Goal: Use online tool/utility: Use online tool/utility

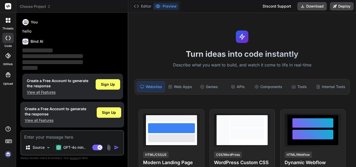
scroll to position [3, 0]
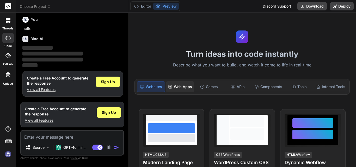
type textarea "x"
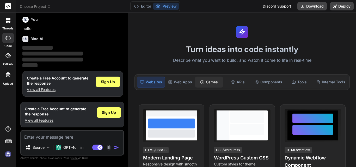
scroll to position [0, 0]
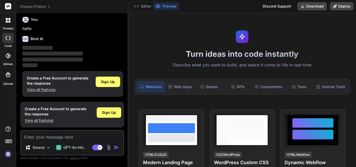
click at [63, 133] on textarea at bounding box center [72, 135] width 102 height 9
type textarea "w"
type textarea "x"
type textarea "wh"
type textarea "x"
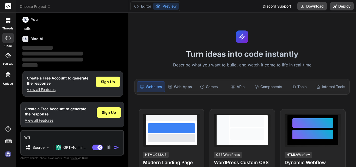
type textarea "whe"
type textarea "x"
type textarea "when"
type textarea "x"
type textarea "when"
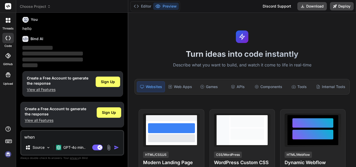
type textarea "x"
type textarea "when I"
type textarea "x"
type textarea "when I"
type textarea "x"
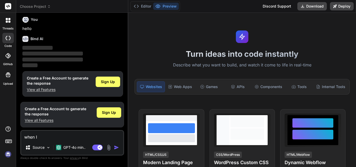
type textarea "when I t"
type textarea "x"
type textarea "when I tr"
type textarea "x"
type textarea "when I try"
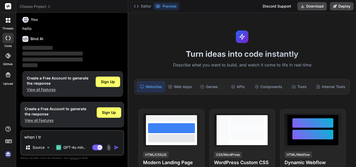
type textarea "x"
type textarea "when I tr"
type textarea "x"
type textarea "when I t"
type textarea "x"
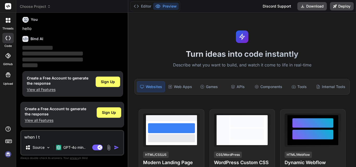
type textarea "when I"
type textarea "x"
type textarea "when I f"
type textarea "x"
type textarea "when I fi"
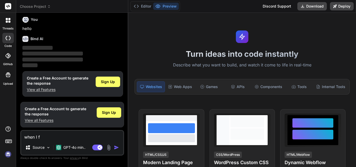
type textarea "x"
type textarea "when I fin"
type textarea "x"
type textarea "when I find"
type textarea "x"
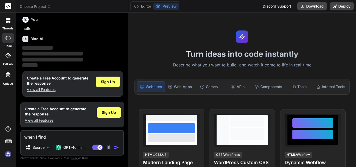
type textarea "when I findi"
type textarea "x"
type textarea "when I findin"
type textarea "x"
type textarea "when I finding"
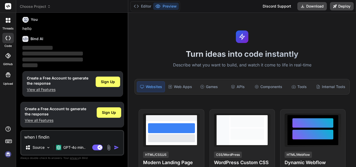
type textarea "x"
type textarea "when I finding"
type textarea "x"
type textarea "when I finding a"
type textarea "x"
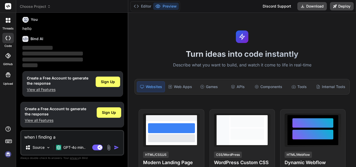
type textarea "when I finding a"
type textarea "x"
type textarea "when I finding a"
type textarea "x"
type textarea "when I finding a"
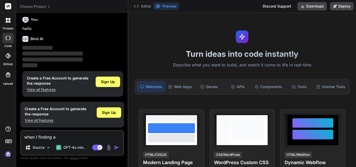
type textarea "x"
type textarea "when I finding a r"
type textarea "x"
type textarea "when I finding a ro"
type textarea "x"
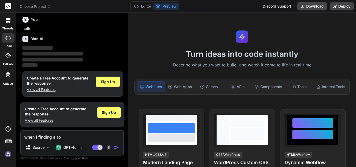
type textarea "when I finding a row"
type textarea "x"
type textarea "when I finding a row"
type textarea "x"
type textarea "when I finding a row u"
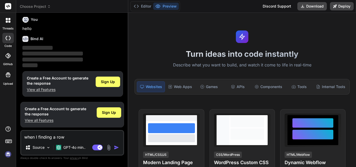
type textarea "x"
type textarea "when I finding a row us"
type textarea "x"
type textarea "when I finding a row usi"
type textarea "x"
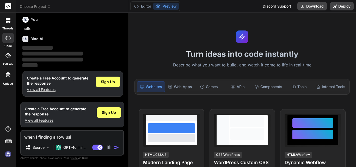
type textarea "when I finding a row usin"
type textarea "x"
type textarea "when I finding a row using"
type textarea "x"
type textarea "when I finding a row using"
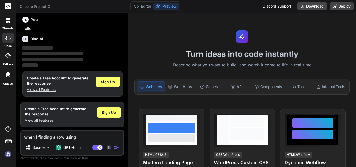
type textarea "x"
type textarea "when I finding a row using"
type textarea "x"
type textarea "when I finding a row usin"
type textarea "x"
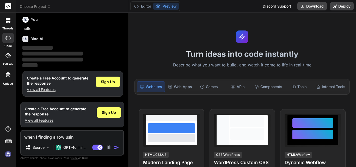
type textarea "when I finding a row usi"
type textarea "x"
type textarea "when I finding a row us"
type textarea "x"
type textarea "when I finding a row u"
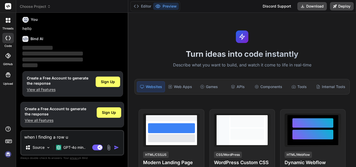
type textarea "x"
type textarea "when I finding a row"
type textarea "x"
type textarea "when I finding a row i"
type textarea "x"
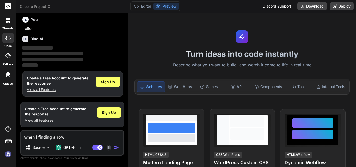
type textarea "when I finding a row in"
type textarea "x"
type textarea "when I finding a row in"
type textarea "x"
type textarea "when I finding a row in t"
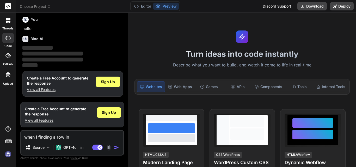
type textarea "x"
type textarea "when I finding a row in th"
type textarea "x"
type textarea "when I finding a row in thi"
type textarea "x"
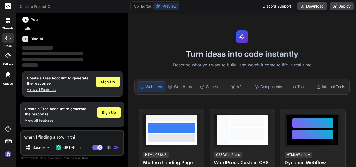
type textarea "when I finding a row in this"
type textarea "x"
type textarea "when I finding a row in this"
type textarea "x"
type textarea "when I finding a row in this m"
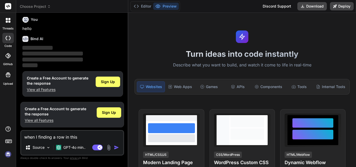
type textarea "x"
type textarea "when I finding a row in this mo"
type textarea "x"
type textarea "when I finding a row in this mod"
type textarea "x"
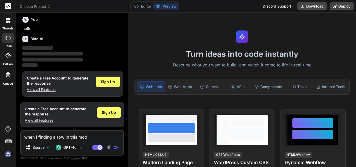
type textarea "when I finding a row in this mode"
type textarea "x"
type textarea "when I finding a row in this model"
type textarea "x"
type textarea "when I finding a row in this model:"
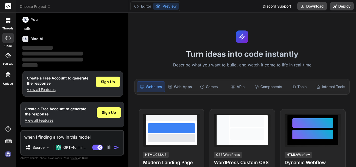
type textarea "x"
type textarea "when I finding a row in this model:<?php declare(strict_types=1); namespace App…"
type textarea "x"
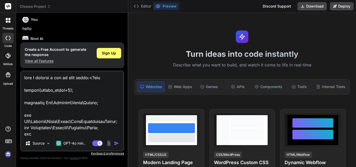
scroll to position [350, 0]
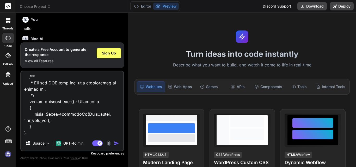
type textarea "when I finding a row in this model:<?php declare(strict_types=1); namespace App…"
type textarea "x"
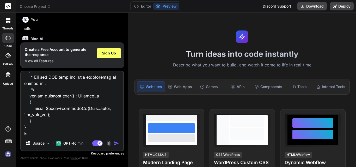
type textarea "when I finding a row in this model:<?php declare(strict_types=1); namespace App…"
type textarea "x"
type textarea "when I finding a row in this model:<?php declare(strict_types=1); namespace App…"
type textarea "x"
type textarea "when I finding a row in this model:<?php declare(strict_types=1); namespace App…"
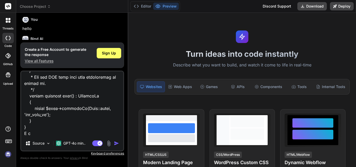
type textarea "x"
type textarea "when I finding a row in this model:<?php declare(strict_types=1); namespace App…"
type textarea "x"
type textarea "when I finding a row in this model:<?php declare(strict_types=1); namespace App…"
type textarea "x"
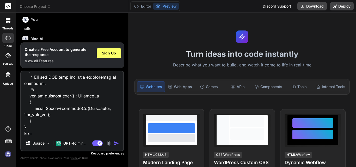
type textarea "when I finding a row in this model:<?php declare(strict_types=1); namespace App…"
type textarea "x"
type textarea "when I finding a row in this model:<?php declare(strict_types=1); namespace App…"
type textarea "x"
type textarea "when I finding a row in this model:<?php declare(strict_types=1); namespace App…"
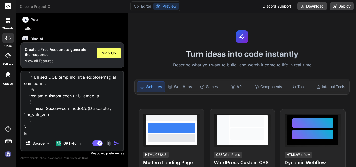
type textarea "x"
type textarea "when I finding a row in this model:<?php declare(strict_types=1); namespace App…"
type textarea "x"
type textarea "when I finding a row in this model:<?php declare(strict_types=1); namespace App…"
type textarea "x"
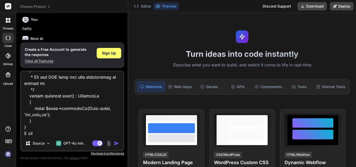
type textarea "when I finding a row in this model:<?php declare(strict_types=1); namespace App…"
type textarea "x"
type textarea "when I finding a row in this model:<?php declare(strict_types=1); namespace App…"
type textarea "x"
type textarea "when I finding a row in this model:<?php declare(strict_types=1); namespace App…"
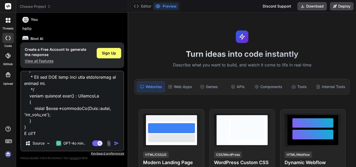
type textarea "x"
type textarea "when I finding a row in this model:<?php declare(strict_types=1); namespace App…"
type textarea "x"
type textarea "when I finding a row in this model:<?php declare(strict_types=1); namespace App…"
type textarea "x"
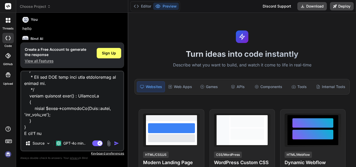
type textarea "when I finding a row in this model:<?php declare(strict_types=1); namespace App…"
type textarea "x"
type textarea "when I finding a row in this model:<?php declare(strict_types=1); namespace App…"
type textarea "x"
type textarea "when I finding a row in this model:<?php declare(strict_types=1); namespace App…"
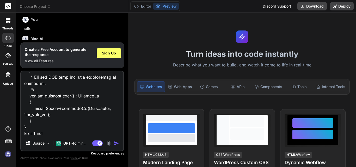
type textarea "x"
type textarea "when I finding a row in this model:<?php declare(strict_types=1); namespace App…"
type textarea "x"
type textarea "when I finding a row in this model:<?php declare(strict_types=1); namespace App…"
type textarea "x"
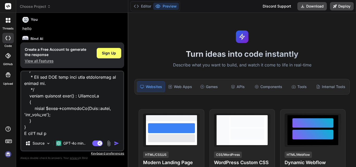
type textarea "when I finding a row in this model:<?php declare(strict_types=1); namespace App…"
type textarea "x"
type textarea "when I finding a row in this model:<?php declare(strict_types=1); namespace App…"
type textarea "x"
type textarea "when I finding a row in this model:<?php declare(strict_types=1); namespace App…"
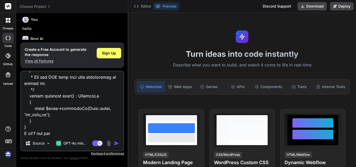
type textarea "x"
type textarea "when I finding a row in this model:<?php declare(strict_types=1); namespace App…"
type textarea "x"
type textarea "when I finding a row in this model:<?php declare(strict_types=1); namespace App…"
type textarea "x"
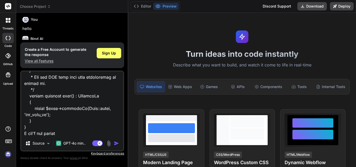
type textarea "when I finding a row in this model:<?php declare(strict_types=1); namespace App…"
type textarea "x"
type textarea "when I finding a row in this model:<?php declare(strict_types=1); namespace App…"
type textarea "x"
type textarea "when I finding a row in this model:<?php declare(strict_types=1); namespace App…"
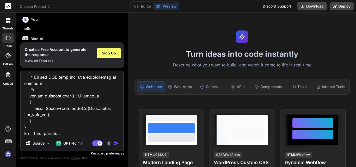
type textarea "x"
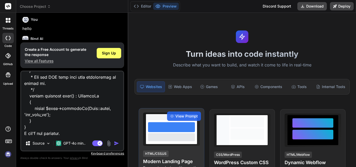
type textarea "when I finding a row in this model:<?php declare(strict_types=1); namespace App…"
type textarea "x"
type textarea "when I finding a row in this model:<?php declare(strict_types=1); namespace App…"
type textarea "x"
type textarea "when I finding a row in this model:<?php declare(strict_types=1); namespace App…"
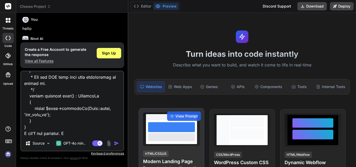
type textarea "x"
type textarea "when I finding a row in this model:<?php declare(strict_types=1); namespace App…"
type textarea "x"
type textarea "when I finding a row in this model:<?php declare(strict_types=1); namespace App…"
type textarea "x"
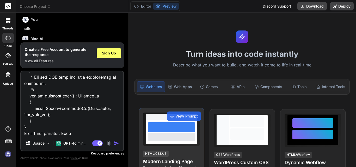
type textarea "when I finding a row in this model:<?php declare(strict_types=1); namespace App…"
type textarea "x"
type textarea "when I finding a row in this model:<?php declare(strict_types=1); namespace App…"
type textarea "x"
type textarea "when I finding a row in this model:<?php declare(strict_types=1); namespace App…"
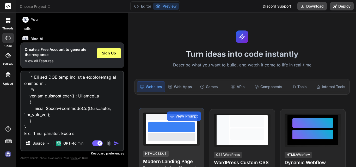
type textarea "x"
type textarea "when I finding a row in this model:<?php declare(strict_types=1); namespace App…"
type textarea "x"
type textarea "when I finding a row in this model:<?php declare(strict_types=1); namespace App…"
type textarea "x"
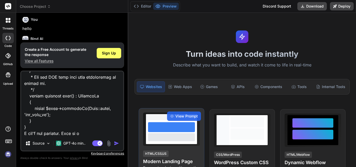
type textarea "when I finding a row in this model:<?php declare(strict_types=1); namespace App…"
type textarea "x"
type textarea "when I finding a row in this model:<?php declare(strict_types=1); namespace App…"
type textarea "x"
type textarea "when I finding a row in this model:<?php declare(strict_types=1); namespace App…"
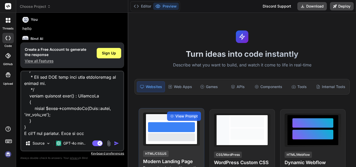
type textarea "x"
type textarea "when I finding a row in this model:<?php declare(strict_types=1); namespace App…"
type textarea "x"
type textarea "when I finding a row in this model:<?php declare(strict_types=1); namespace App…"
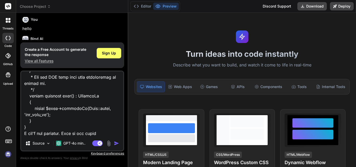
paste textarea "$condition = [ // 'crm_lead_id' => $lead->id, // 'external_interaction_id' => $…"
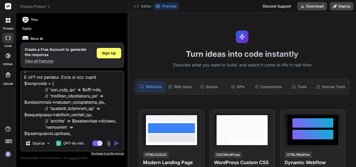
click at [92, 121] on textarea at bounding box center [72, 103] width 102 height 65
drag, startPoint x: 92, startPoint y: 121, endPoint x: 68, endPoint y: 91, distance: 37.9
click at [68, 91] on textarea at bounding box center [72, 103] width 102 height 65
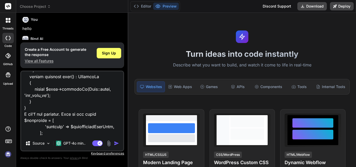
scroll to position [370, 0]
click at [51, 136] on textarea at bounding box center [72, 103] width 102 height 65
click at [75, 143] on p "GPT-4o min.." at bounding box center [74, 143] width 22 height 5
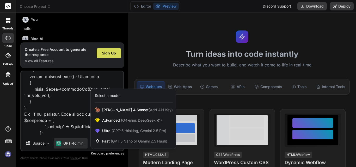
click at [72, 133] on div at bounding box center [178, 83] width 356 height 167
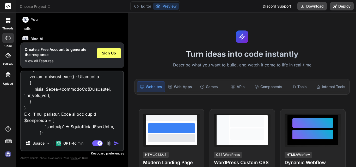
click at [68, 133] on textarea at bounding box center [72, 103] width 102 height 65
click at [89, 144] on div "Source GPT-4o min.." at bounding box center [72, 144] width 102 height 12
click at [76, 141] on p "GPT-4o min.." at bounding box center [74, 143] width 22 height 5
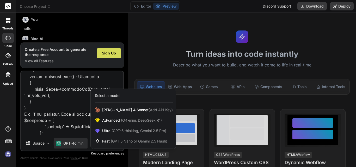
click at [70, 136] on div at bounding box center [178, 83] width 356 height 167
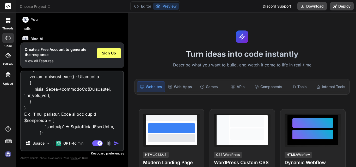
click at [75, 133] on textarea at bounding box center [72, 103] width 102 height 65
paste textarea "$lead_found = LeadInteraction::where($condition)->first();"
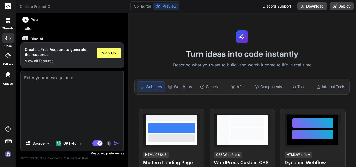
scroll to position [0, 0]
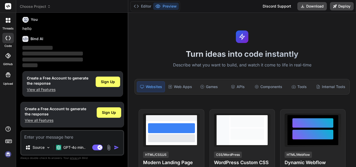
paste textarea "when I finding a row in this model:<?php declare(strict_types=1); namespace App…"
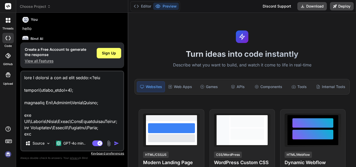
scroll to position [382, 0]
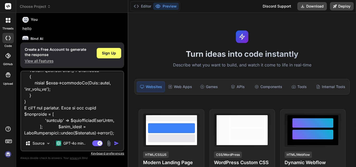
click at [115, 143] on img "button" at bounding box center [116, 143] width 5 height 5
click at [76, 122] on textarea at bounding box center [72, 103] width 102 height 65
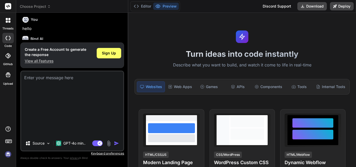
scroll to position [0, 0]
